Goal: Ask a question

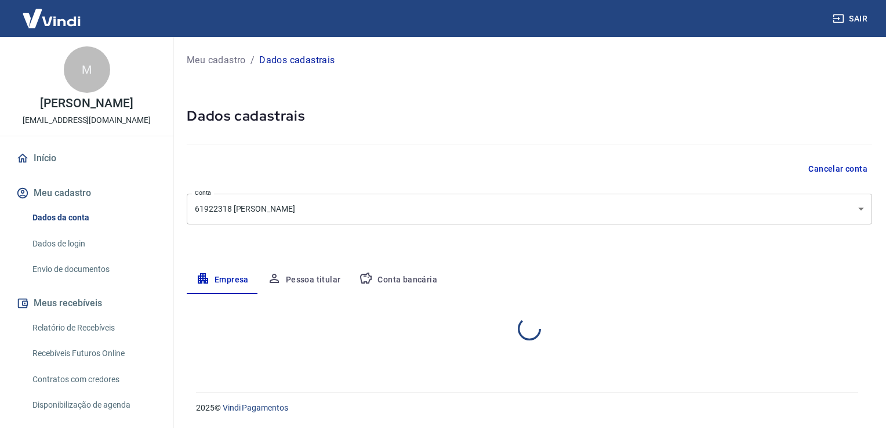
select select "ES"
select select "business"
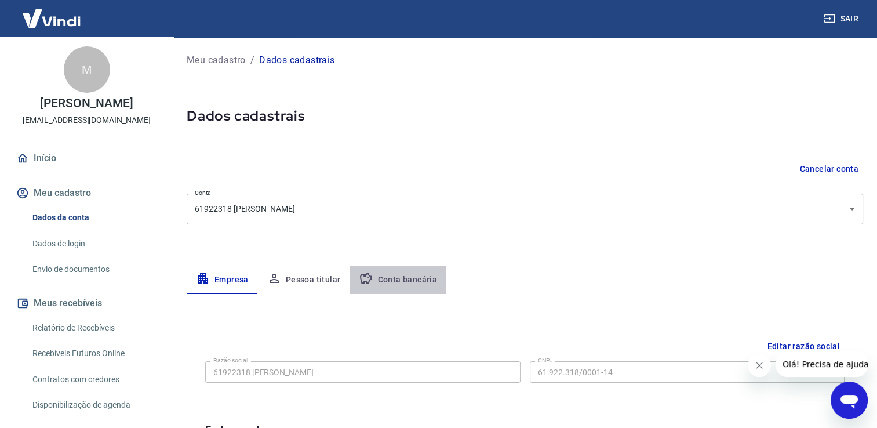
click at [417, 281] on button "Conta bancária" at bounding box center [398, 280] width 97 height 28
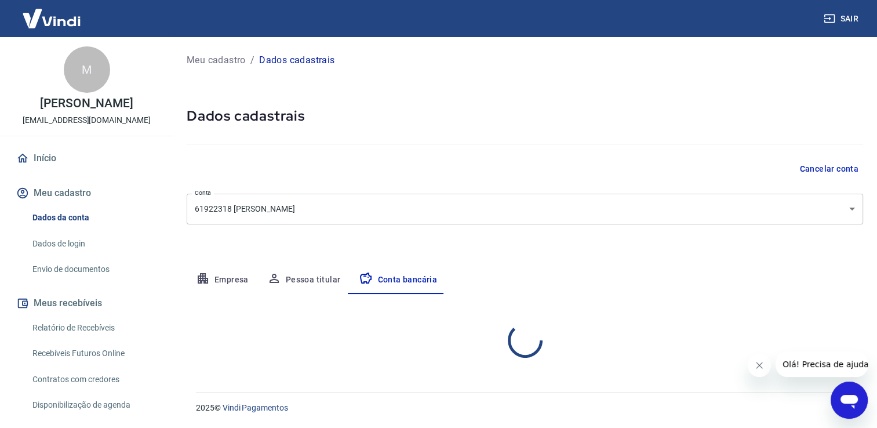
select select "3"
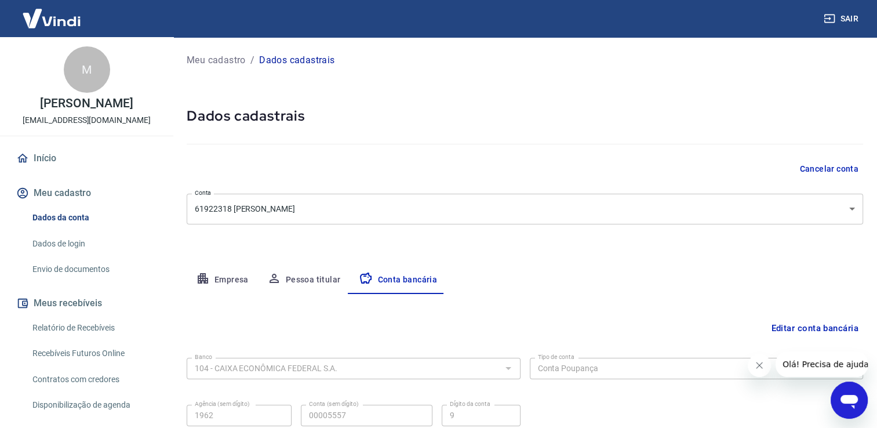
click at [574, 296] on div "Editar conta bancária Banco 104 - CAIXA ECONÔMICA FEDERAL S.A. Banco Tipo de co…" at bounding box center [525, 379] width 676 height 170
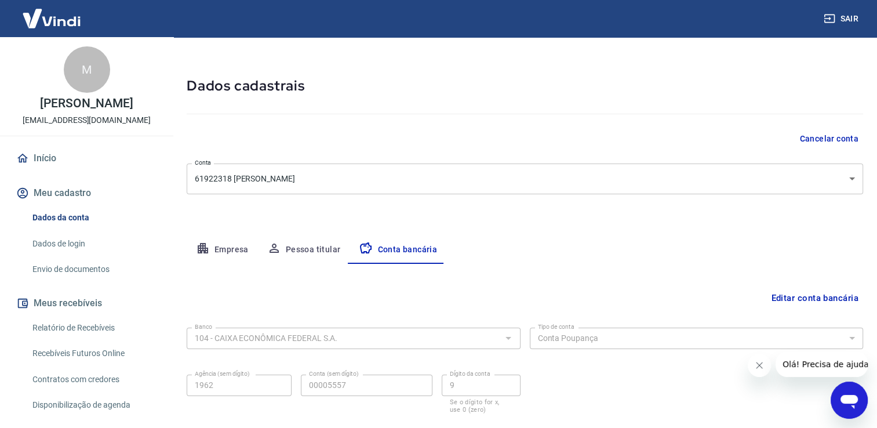
scroll to position [7, 0]
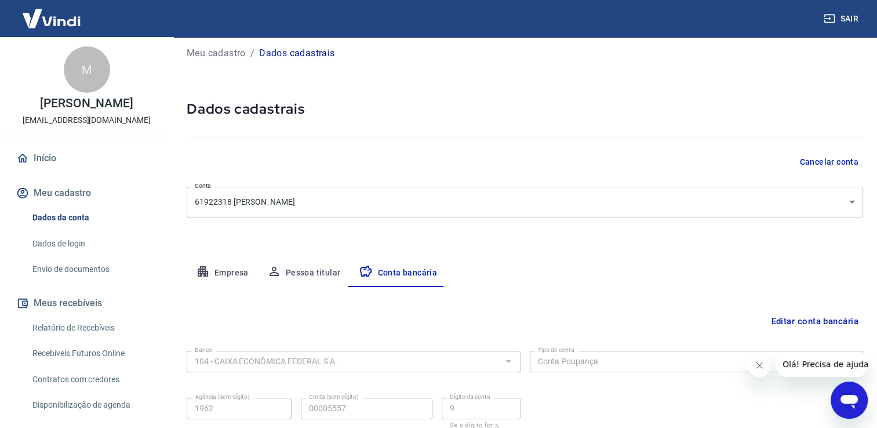
click at [827, 367] on span "Olá! Precisa de ajuda?" at bounding box center [827, 363] width 90 height 9
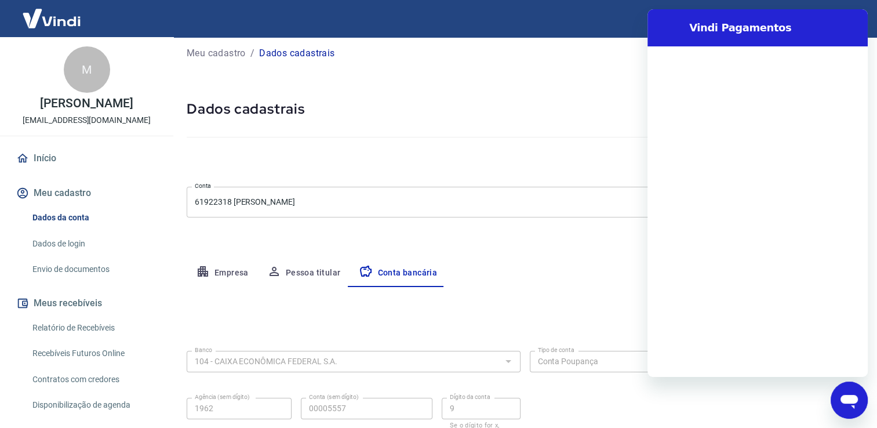
scroll to position [0, 0]
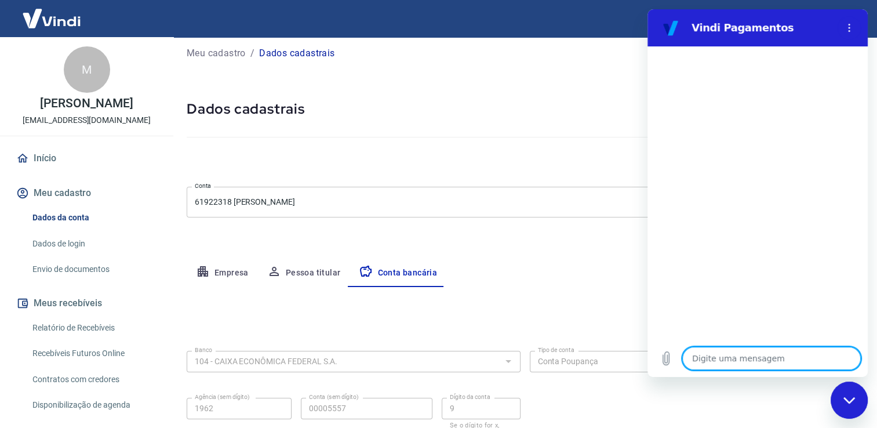
type textarea "b"
type textarea "x"
type textarea "bo"
type textarea "x"
type textarea "bom"
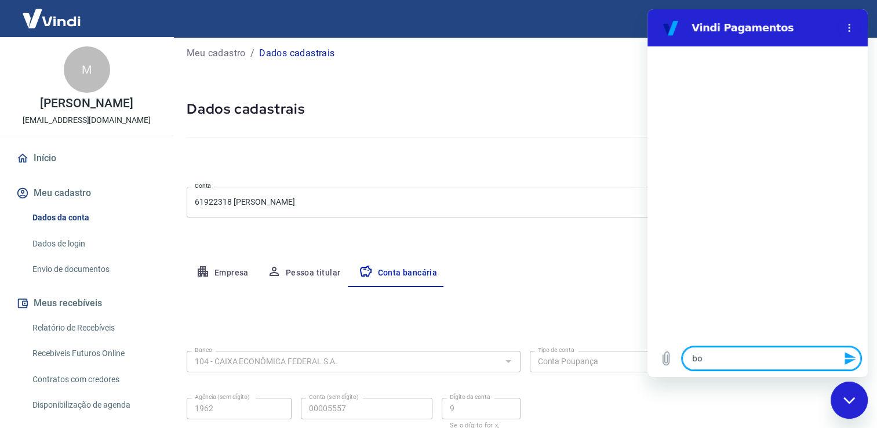
type textarea "x"
type textarea "bom"
type textarea "x"
type textarea "bom d"
type textarea "x"
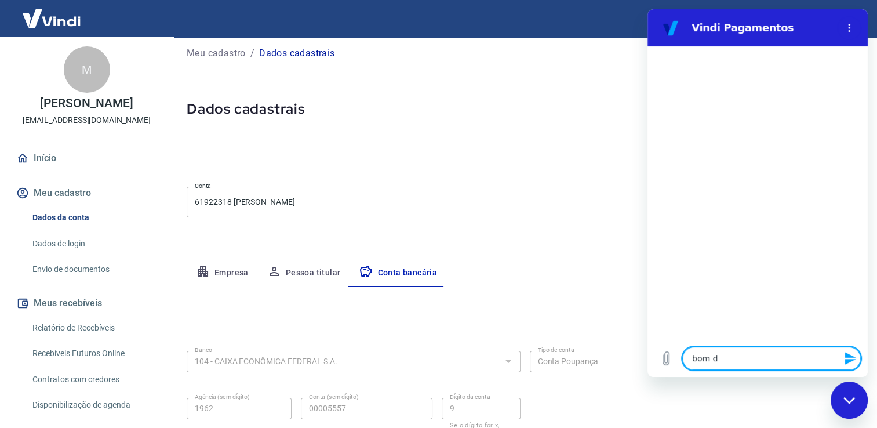
type textarea "bom di"
type textarea "x"
type textarea "bom dia"
type textarea "x"
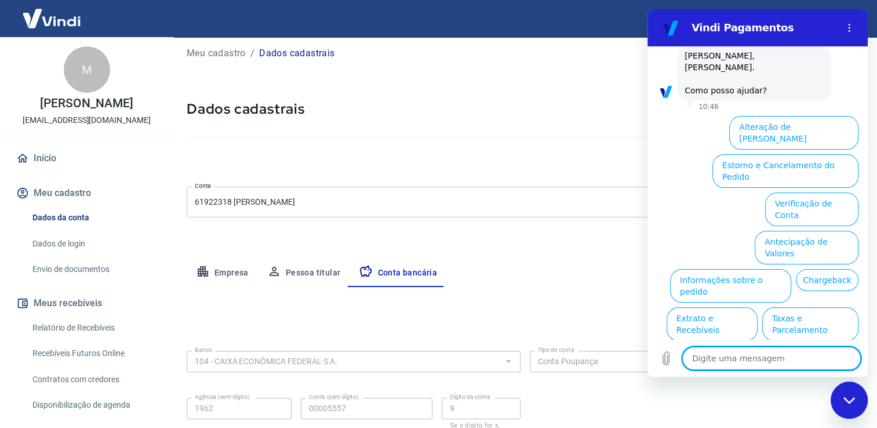
scroll to position [53, 0]
click at [818, 192] on button "Verificação de Conta" at bounding box center [811, 209] width 93 height 34
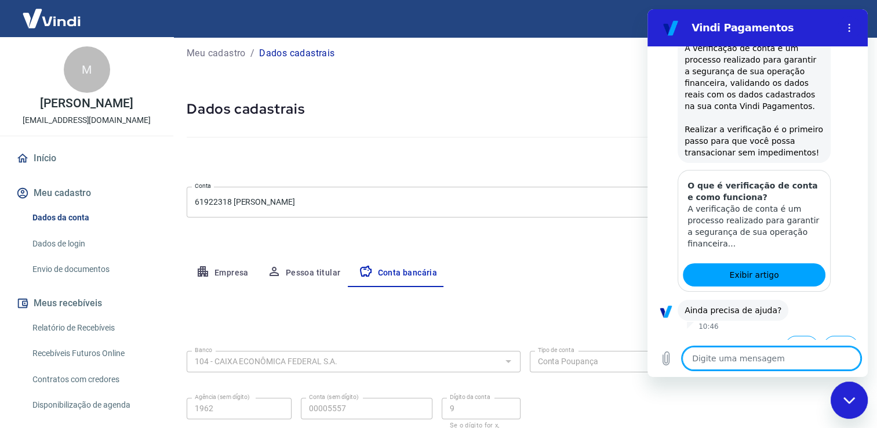
scroll to position [170, 0]
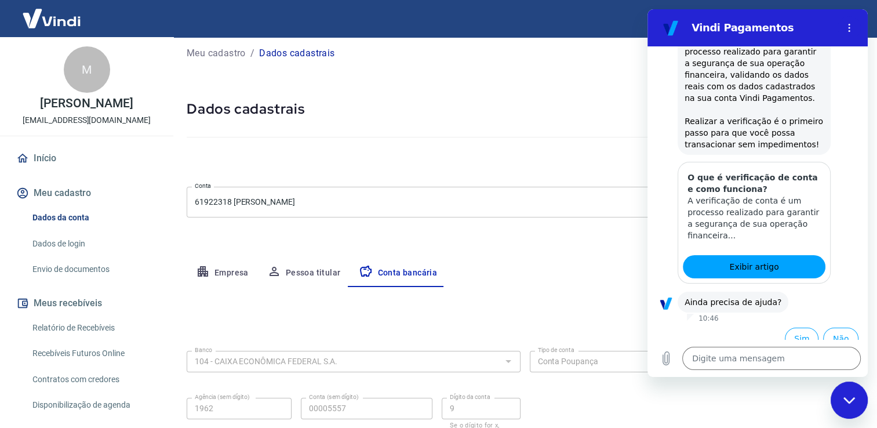
click at [840, 175] on div at bounding box center [845, 223] width 28 height 122
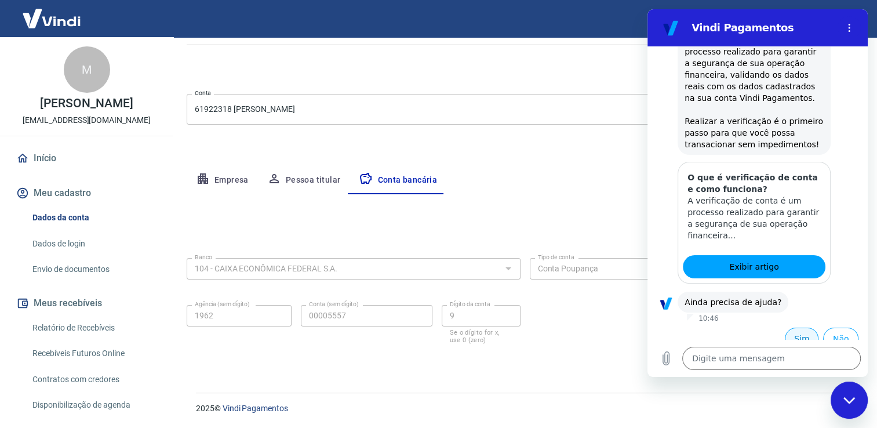
click at [792, 329] on button "Sim" at bounding box center [802, 338] width 34 height 22
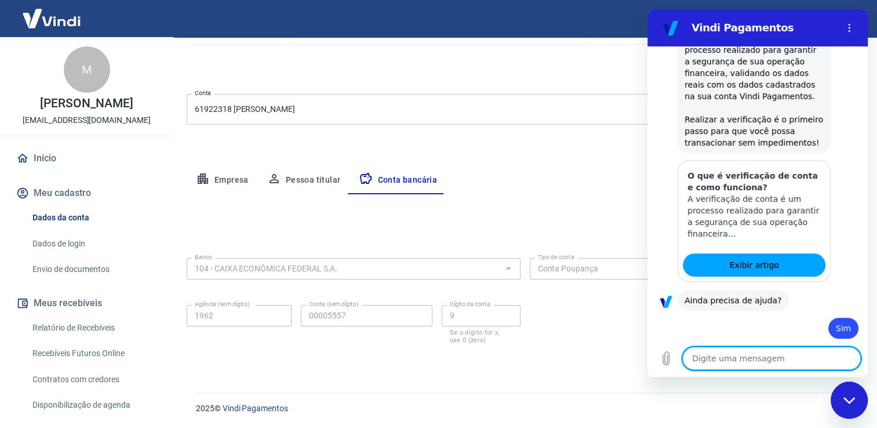
type textarea "x"
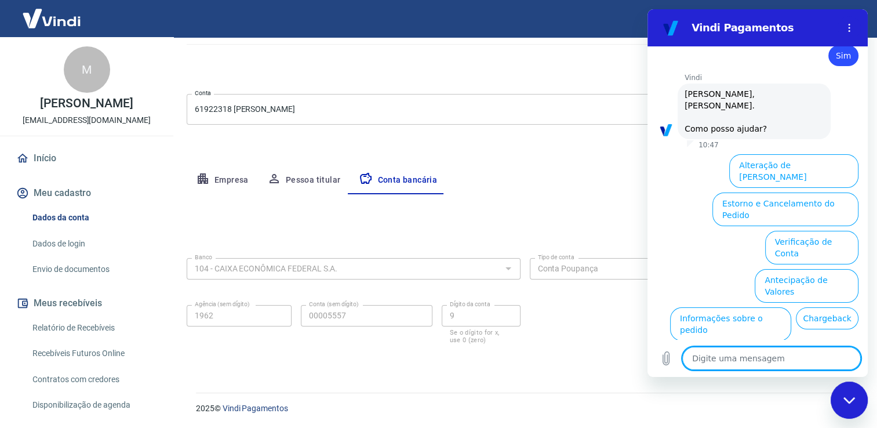
scroll to position [471, 0]
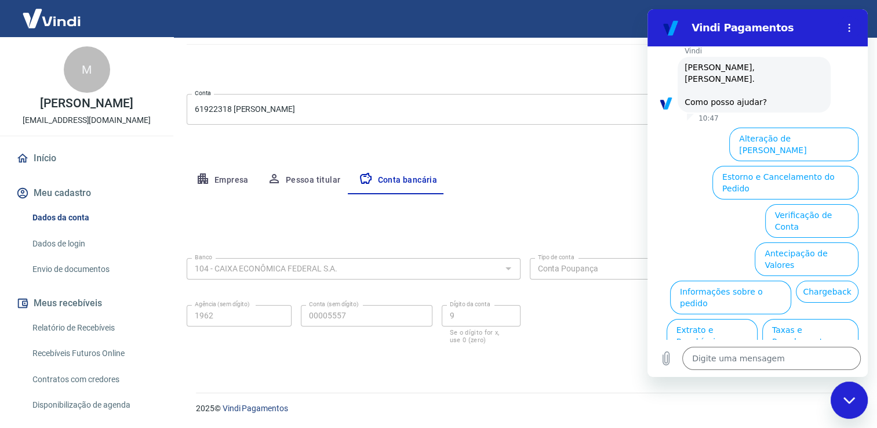
click at [696, 169] on ul "Alteração de Dados Cadastrais Estorno e Cancelamento do Pedido Verificação de C…" at bounding box center [758, 276] width 202 height 306
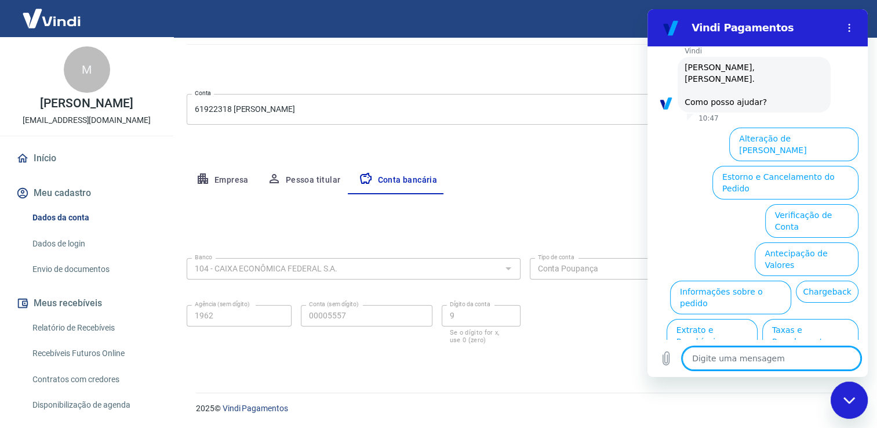
click at [711, 358] on textarea at bounding box center [771, 358] width 179 height 23
type textarea "t"
type textarea "x"
type textarea "ta"
type textarea "x"
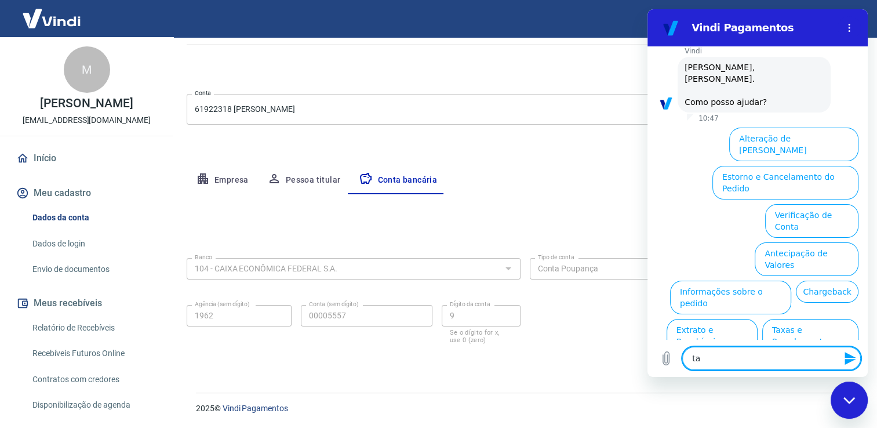
type textarea "ta"
type textarea "x"
type textarea "ta d"
type textarea "x"
type textarea "ta da"
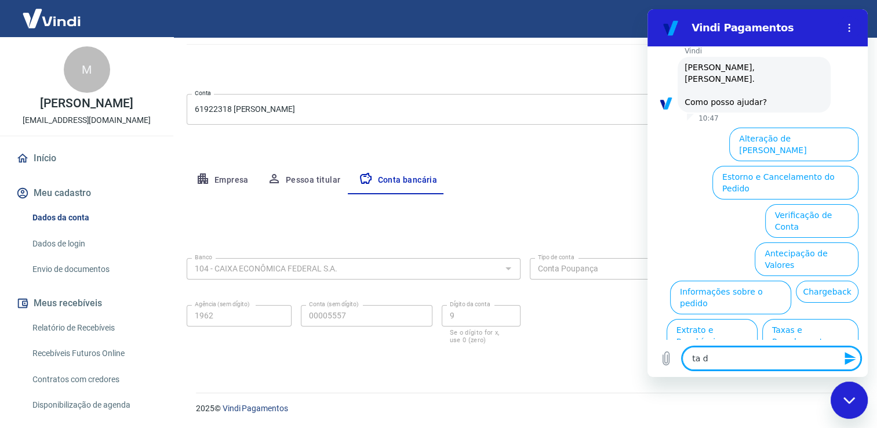
type textarea "x"
type textarea "ta dan"
type textarea "x"
type textarea "ta dand"
type textarea "x"
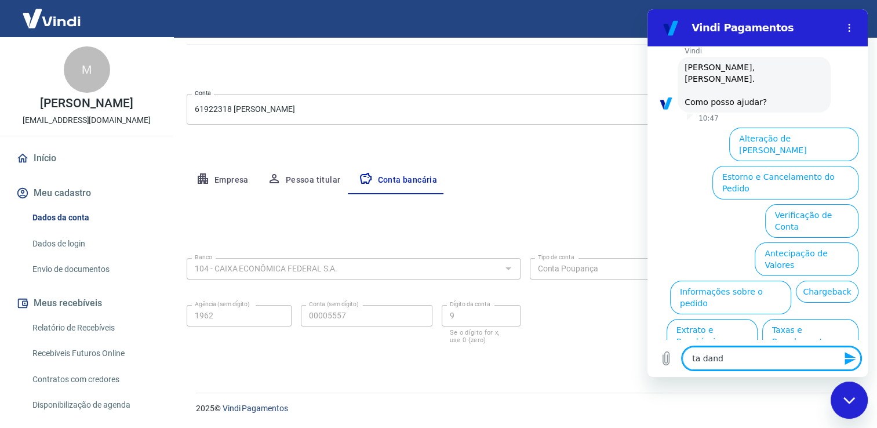
type textarea "ta dando"
type textarea "x"
type textarea "ta dando"
type textarea "x"
type textarea "ta dando e"
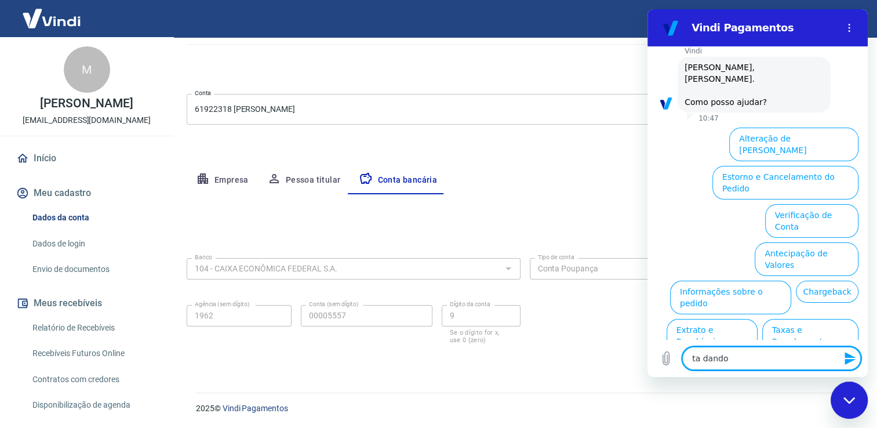
type textarea "x"
type textarea "ta dando er"
type textarea "x"
type textarea "ta dando err"
type textarea "x"
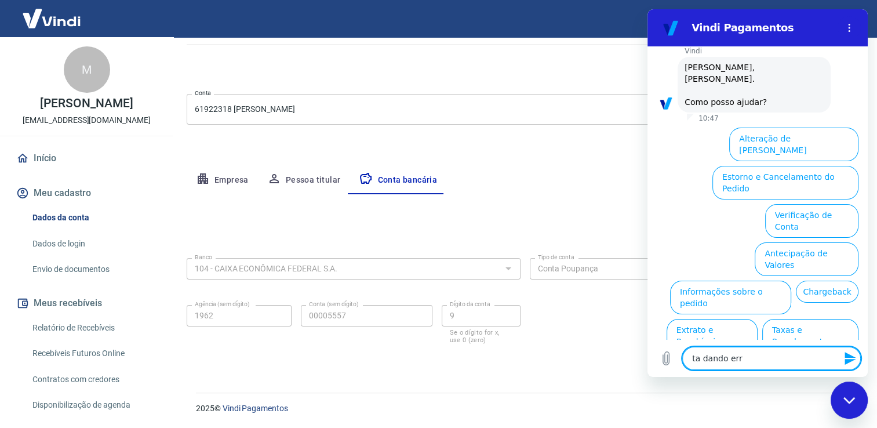
type textarea "ta dando erro"
type textarea "x"
type textarea "ta dando erro"
type textarea "x"
type textarea "ta dando erro n"
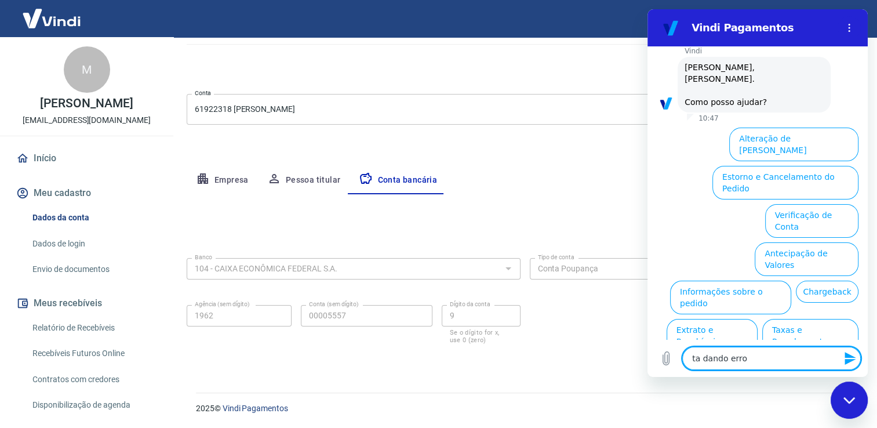
type textarea "x"
type textarea "ta dando erro na"
type textarea "x"
type textarea "ta dando erro na"
type textarea "x"
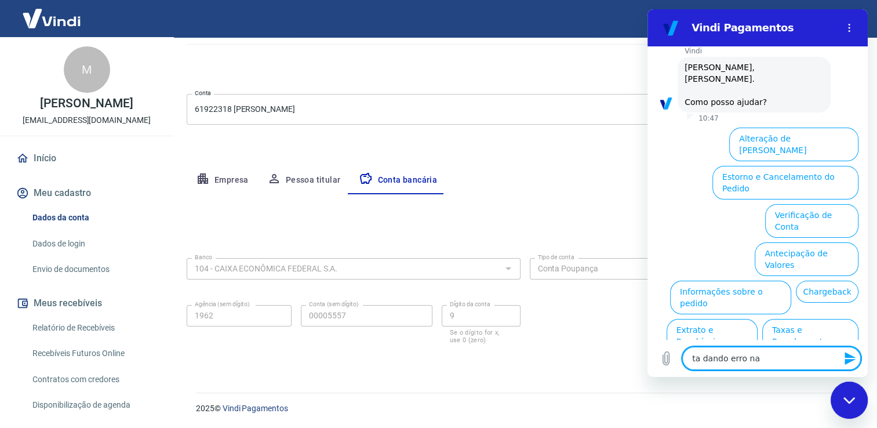
type textarea "ta dando erro na v"
type textarea "x"
type textarea "ta dando erro na ve"
type textarea "x"
type textarea "ta dando erro na ver"
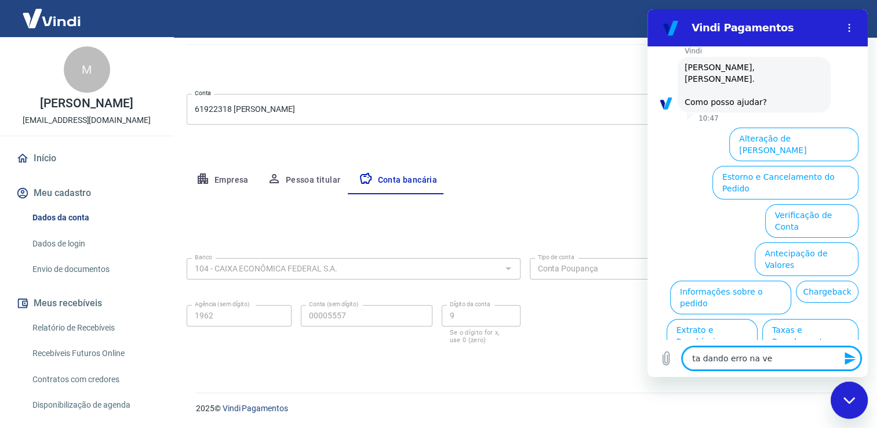
type textarea "x"
type textarea "ta dando erro na veri"
type textarea "x"
type textarea "ta dando erro na verif"
type textarea "x"
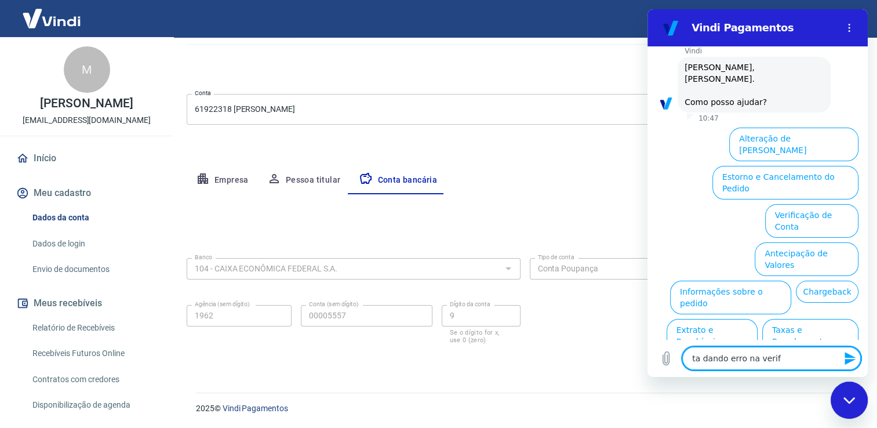
type textarea "ta dando erro na verifi"
type textarea "x"
type textarea "ta dando erro na verific"
type textarea "x"
type textarea "ta dando erro na verifica"
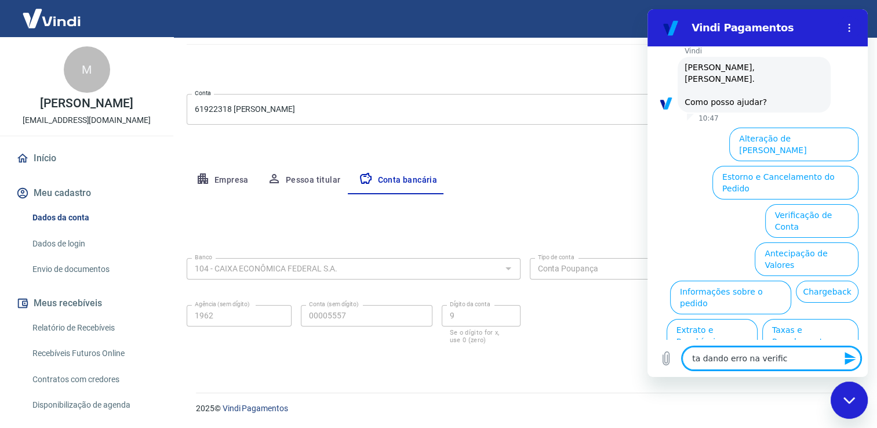
type textarea "x"
type textarea "ta dando erro na verificaç"
type textarea "x"
type textarea "ta dando erro na verificaçã"
type textarea "x"
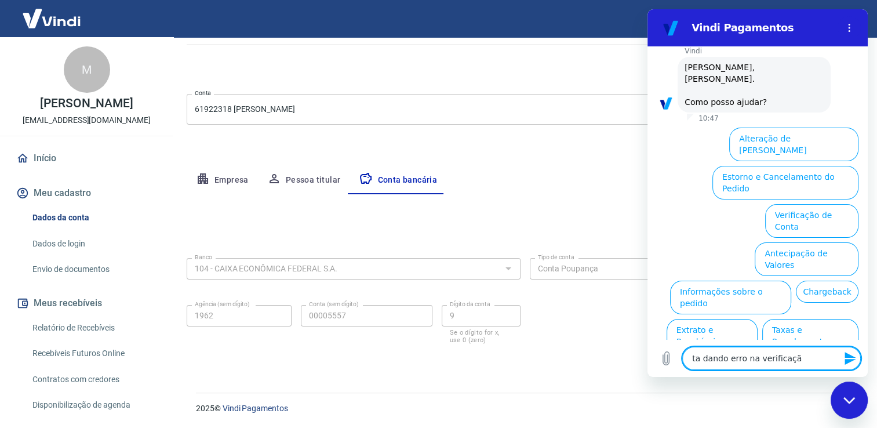
type textarea "ta dando erro na verificação"
type textarea "x"
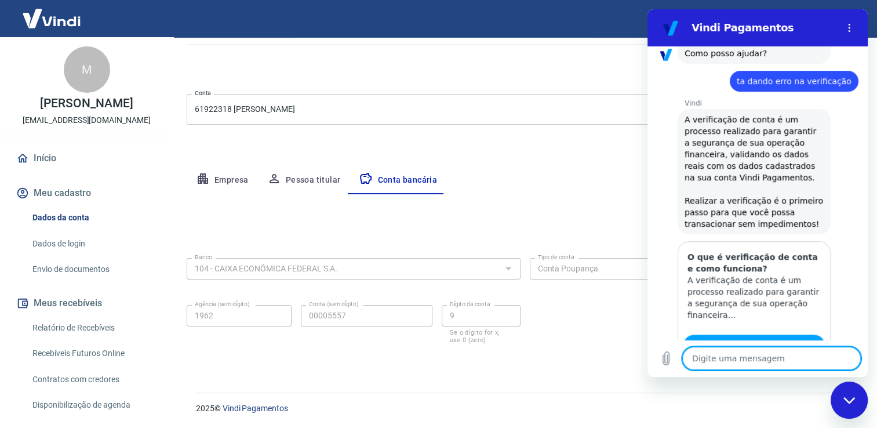
type textarea "x"
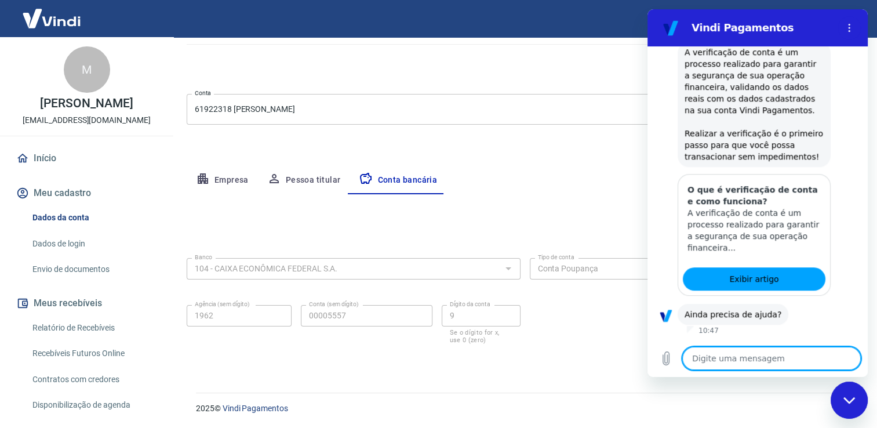
scroll to position [587, 0]
